Goal: Information Seeking & Learning: Learn about a topic

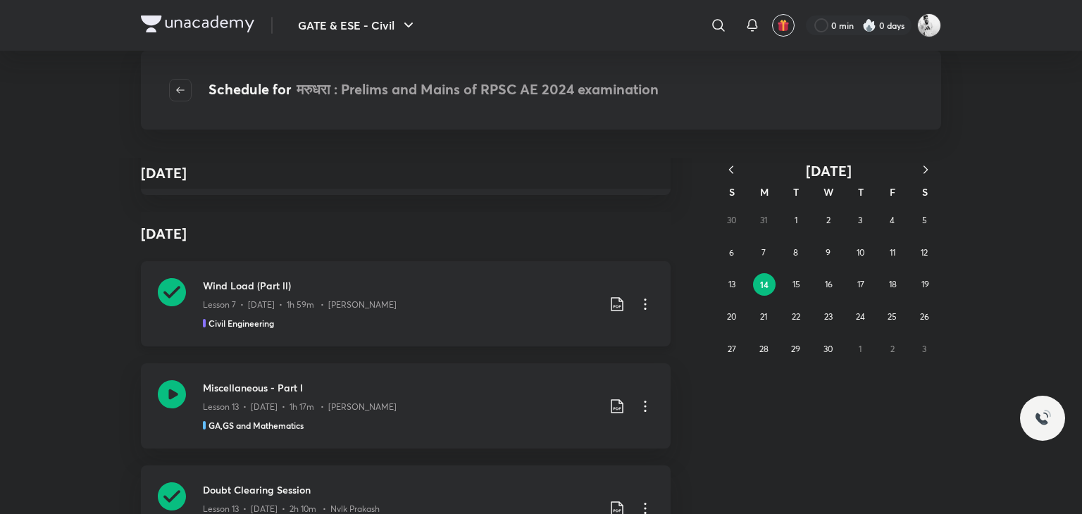
scroll to position [17196, 0]
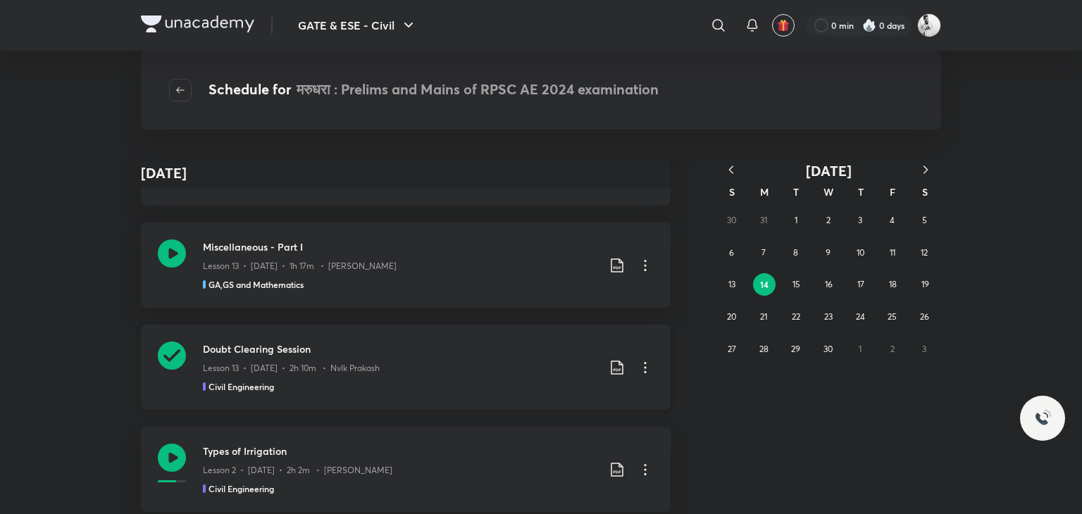
click at [194, 354] on div "Doubt Clearing Session Lesson 13 • Apr 14 • 2h 10m • Nvlk Prakash Civil Enginee…" at bounding box center [406, 367] width 530 height 85
